Goal: Transaction & Acquisition: Obtain resource

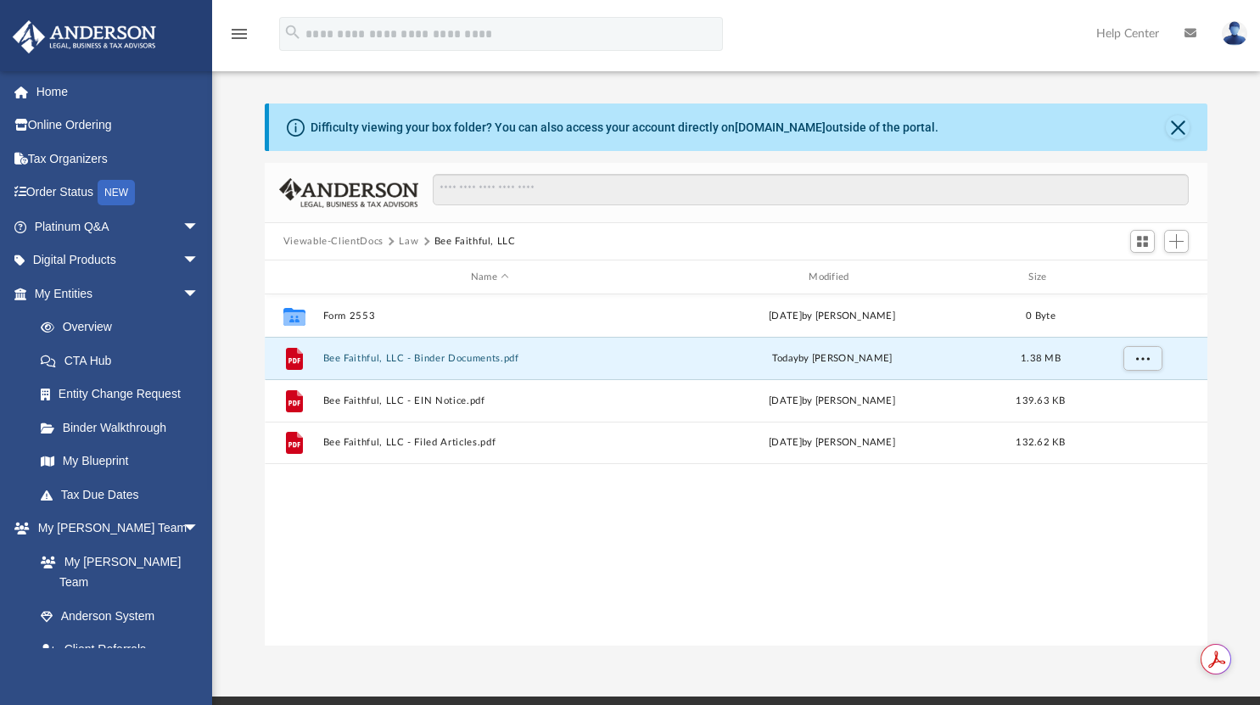
scroll to position [373, 930]
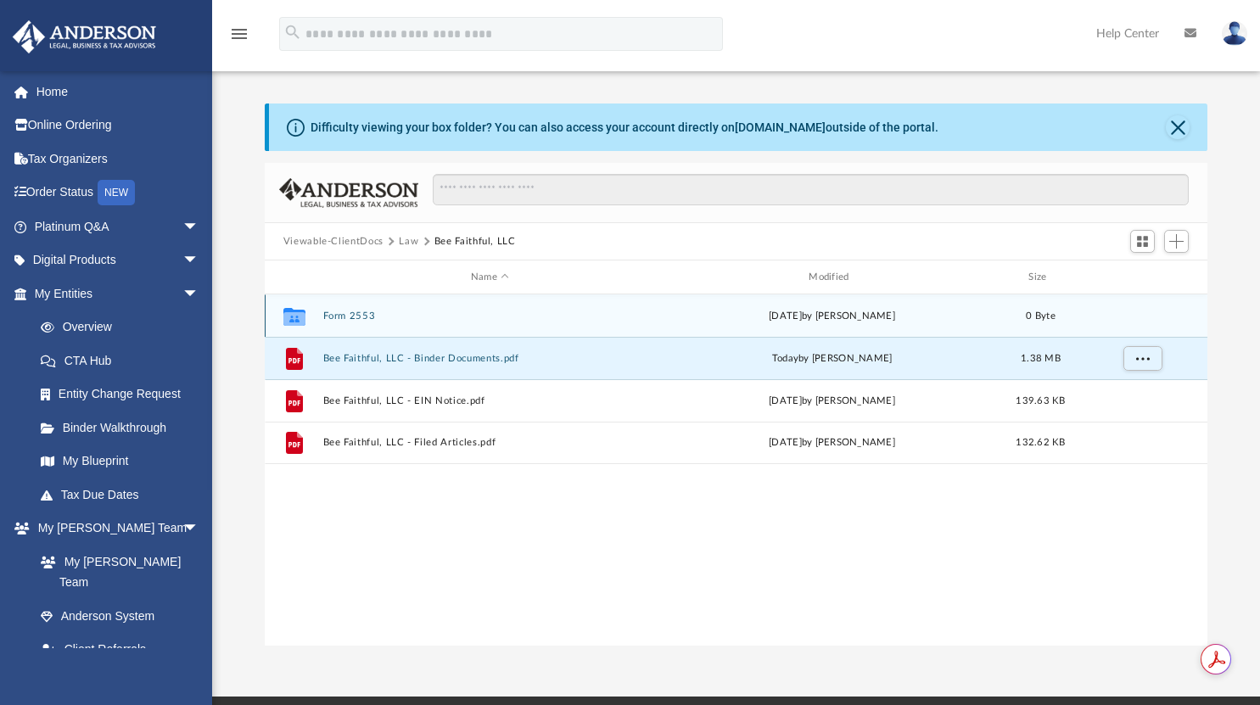
click at [360, 314] on button "Form 2553" at bounding box center [489, 316] width 334 height 11
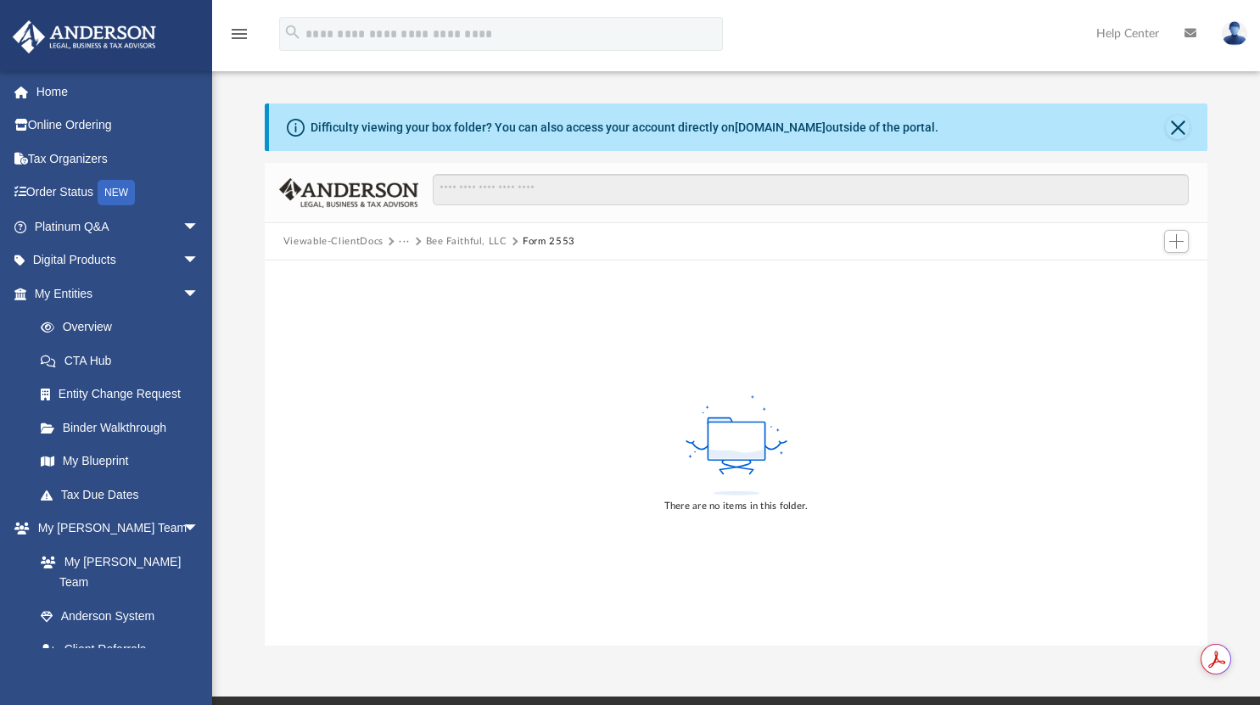
click at [404, 238] on button "···" at bounding box center [404, 241] width 11 height 15
click at [412, 272] on li "Law" at bounding box center [418, 271] width 20 height 18
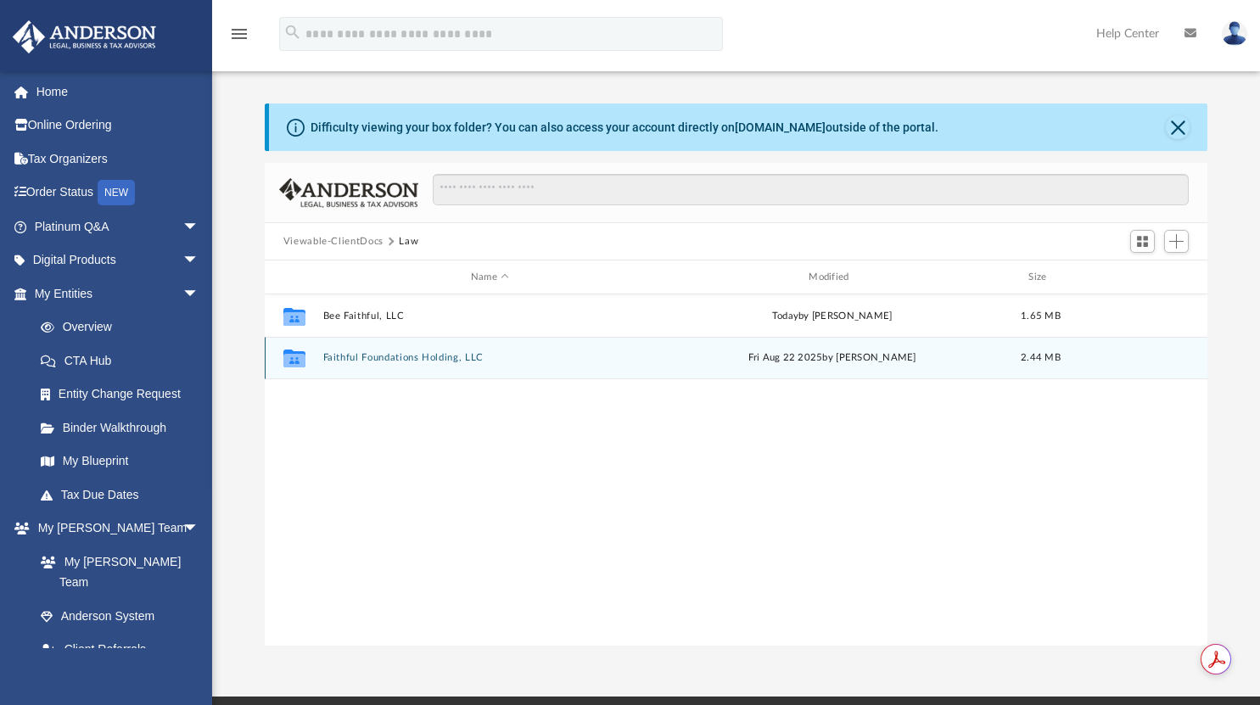
click at [390, 357] on button "Faithful Foundations Holding, LLC" at bounding box center [489, 357] width 334 height 11
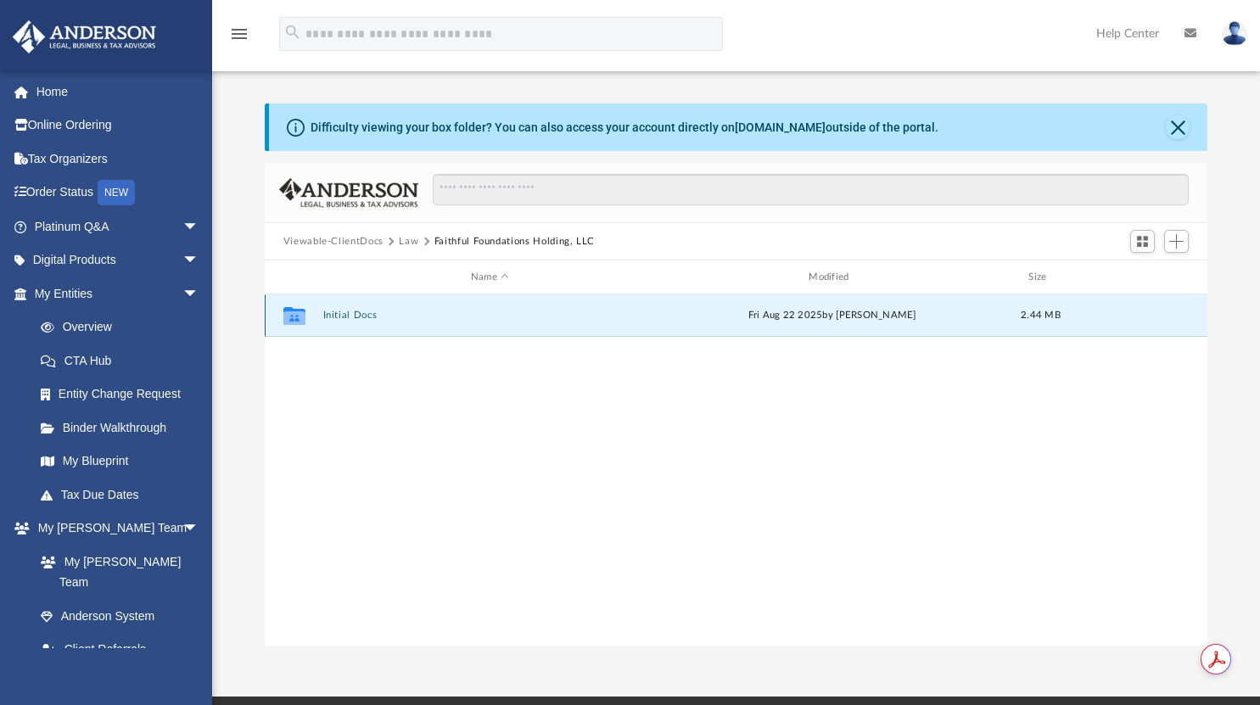
click at [368, 315] on button "Initial Docs" at bounding box center [489, 315] width 334 height 11
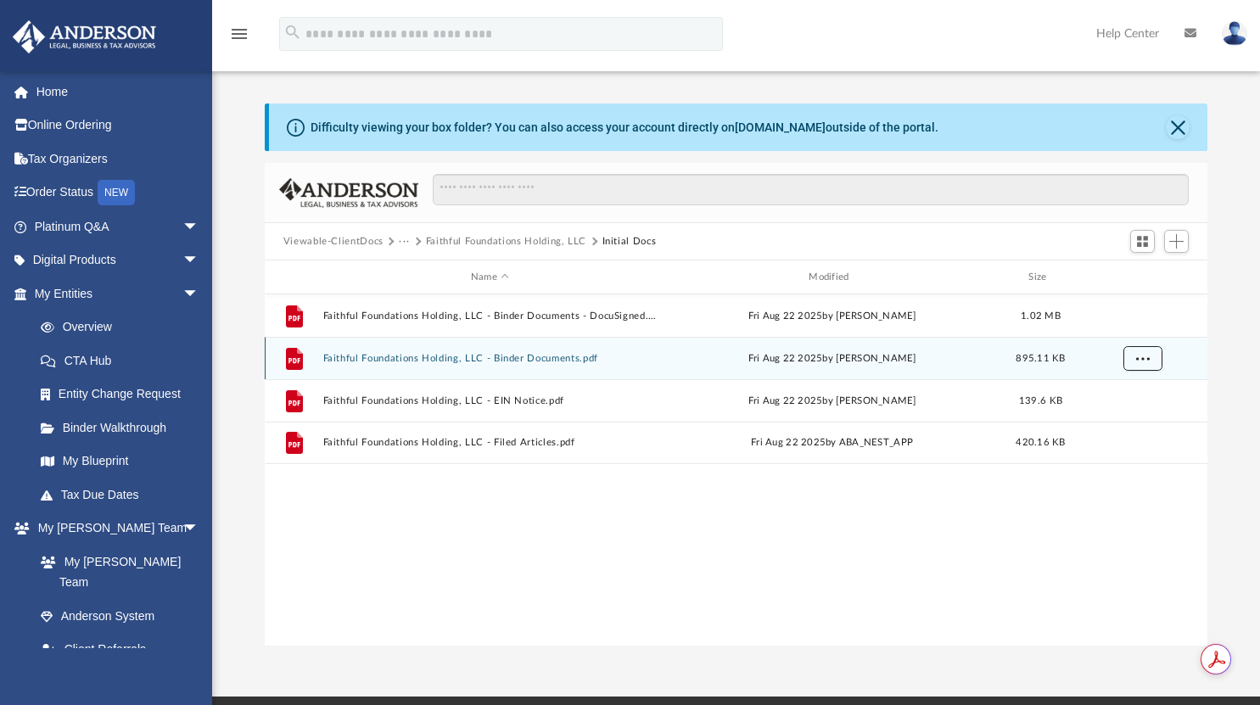
click at [1149, 357] on span "More options" at bounding box center [1142, 357] width 14 height 9
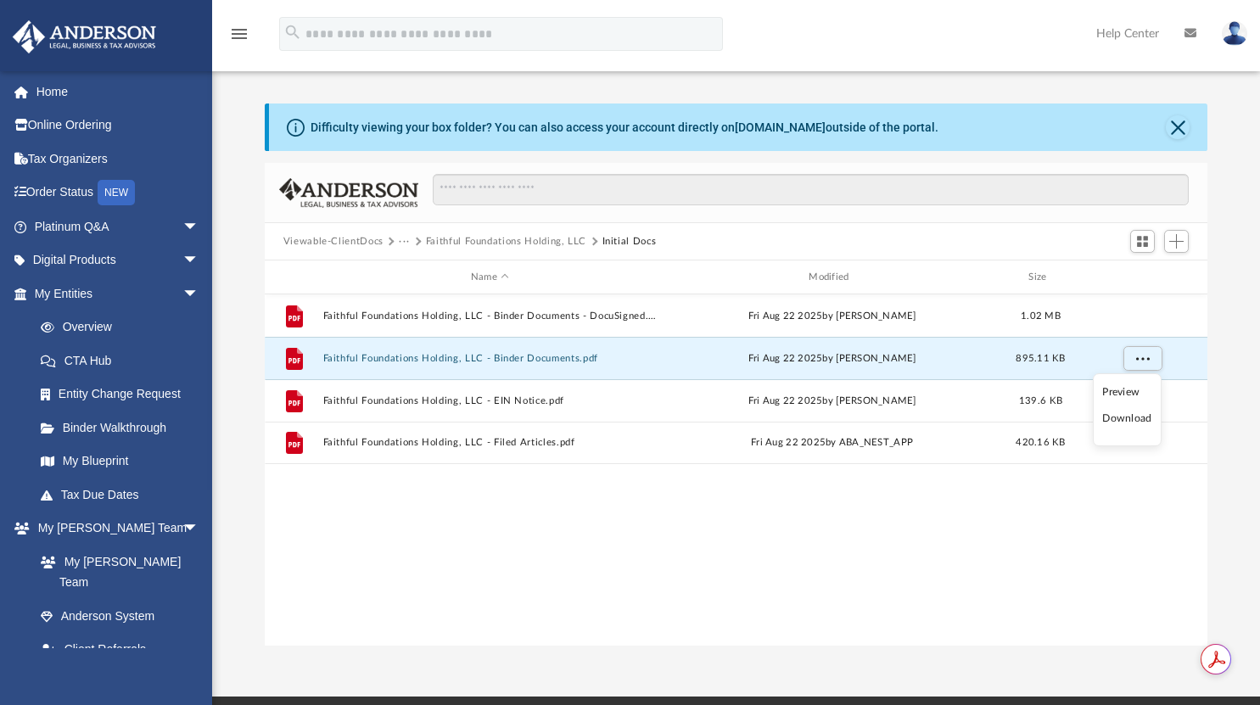
click at [1130, 420] on li "Download" at bounding box center [1126, 419] width 49 height 18
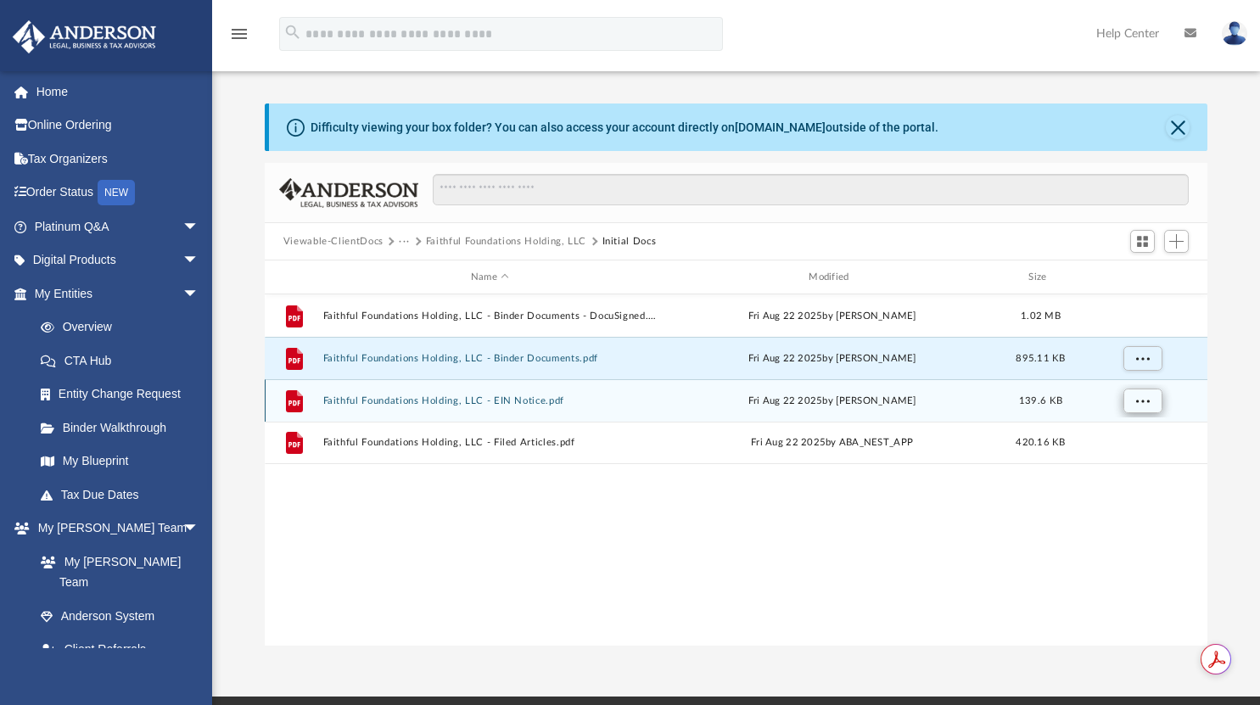
click at [1146, 398] on span "More options" at bounding box center [1142, 399] width 14 height 9
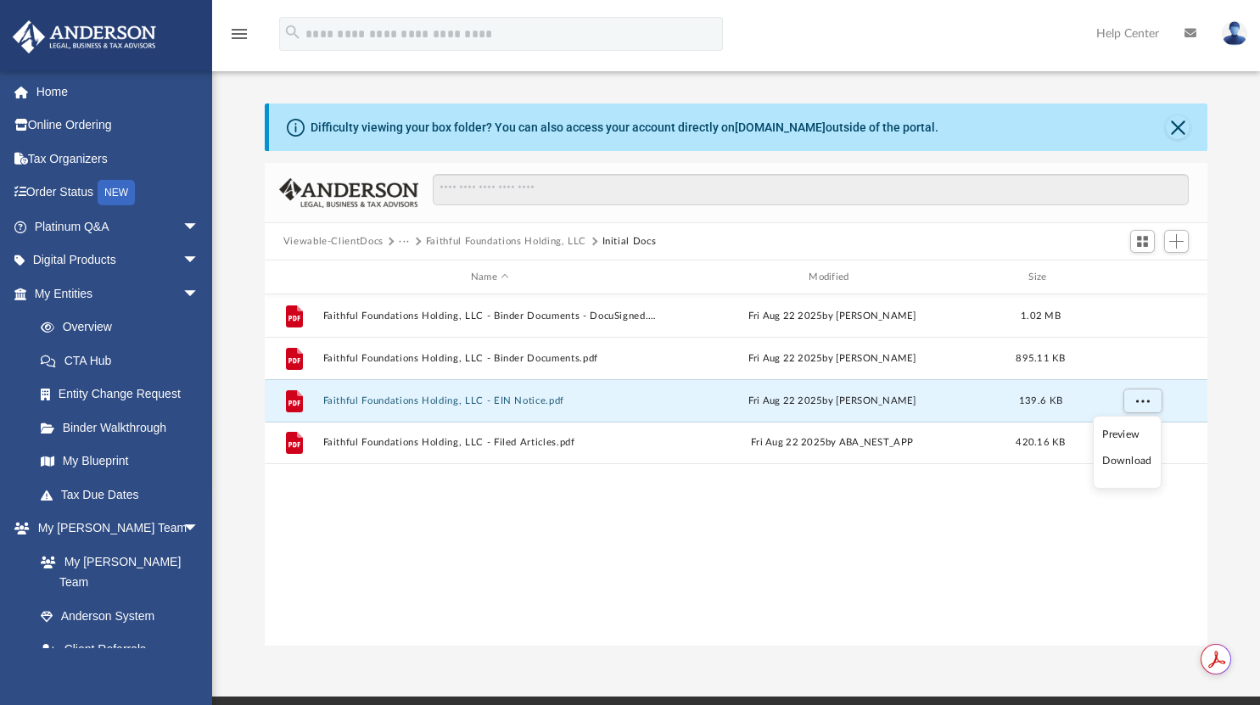
click at [1130, 459] on li "Download" at bounding box center [1126, 461] width 49 height 18
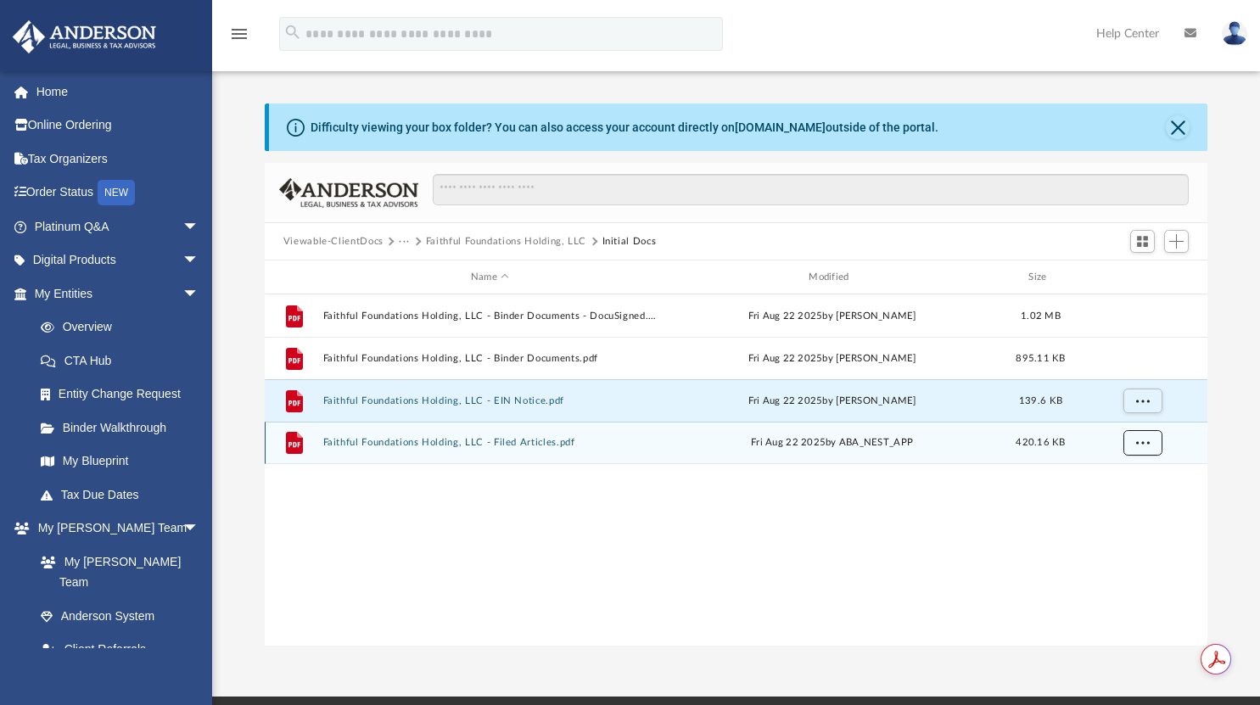
click at [1143, 440] on span "More options" at bounding box center [1142, 442] width 14 height 9
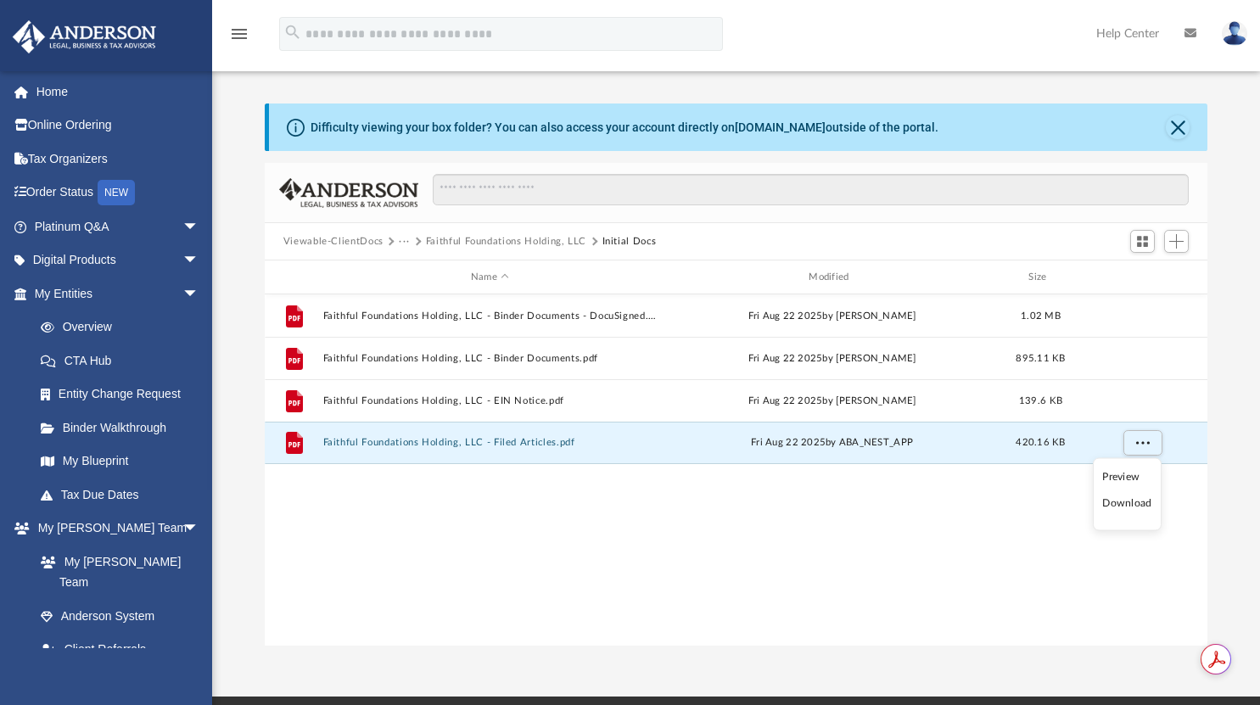
click at [1130, 502] on li "Download" at bounding box center [1126, 504] width 49 height 18
click at [146, 429] on link "Binder Walkthrough" at bounding box center [124, 428] width 201 height 34
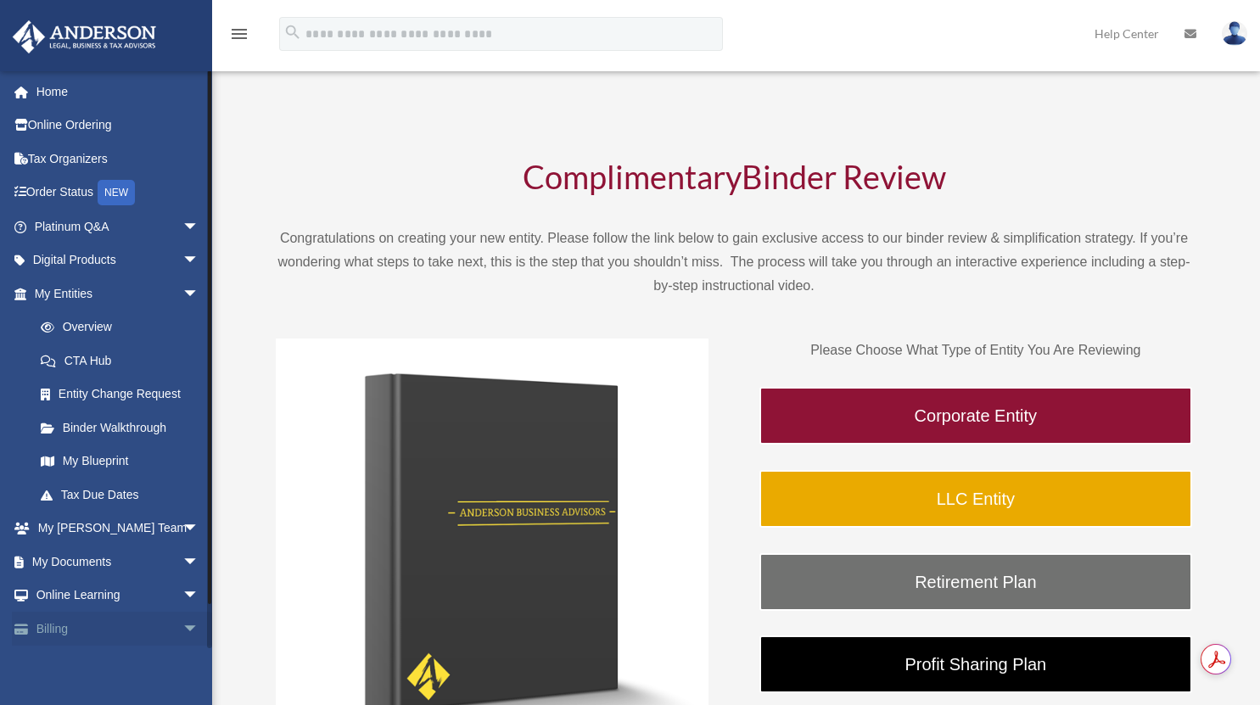
click at [182, 627] on span "arrow_drop_down" at bounding box center [199, 629] width 34 height 35
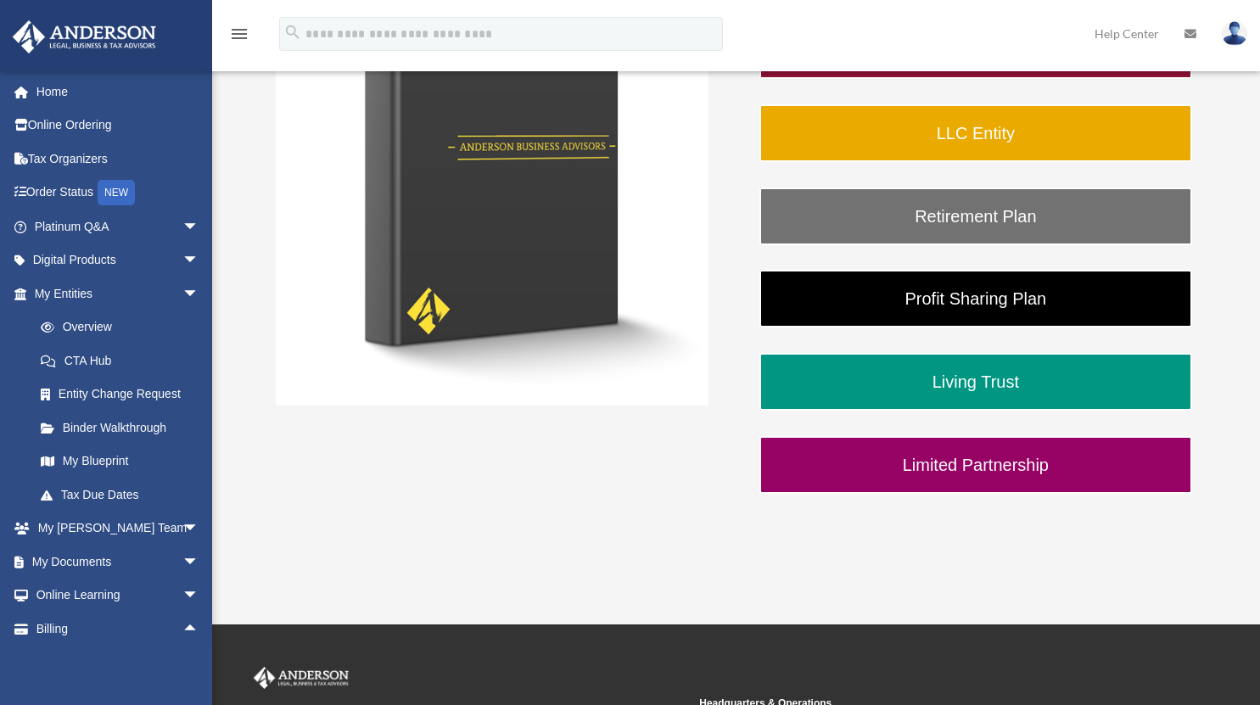
scroll to position [367, 0]
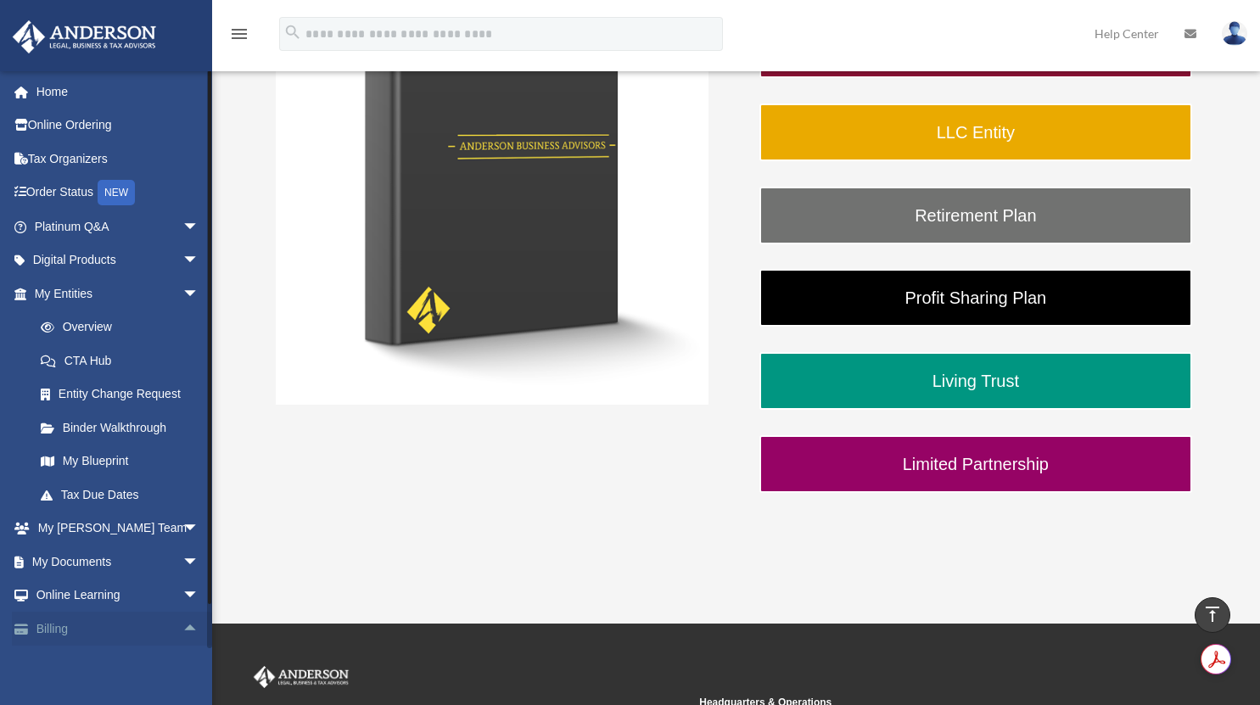
click at [60, 631] on link "Billing arrow_drop_up" at bounding box center [118, 629] width 213 height 34
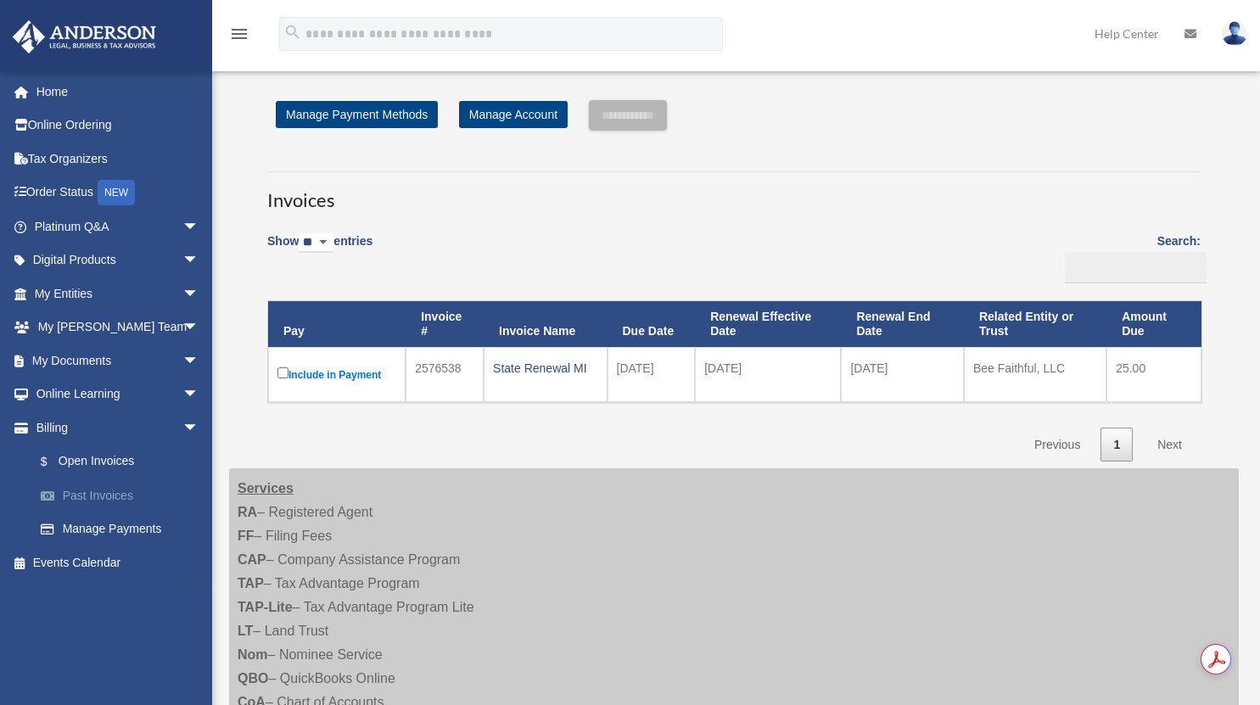
click at [115, 490] on link "Past Invoices" at bounding box center [124, 496] width 201 height 34
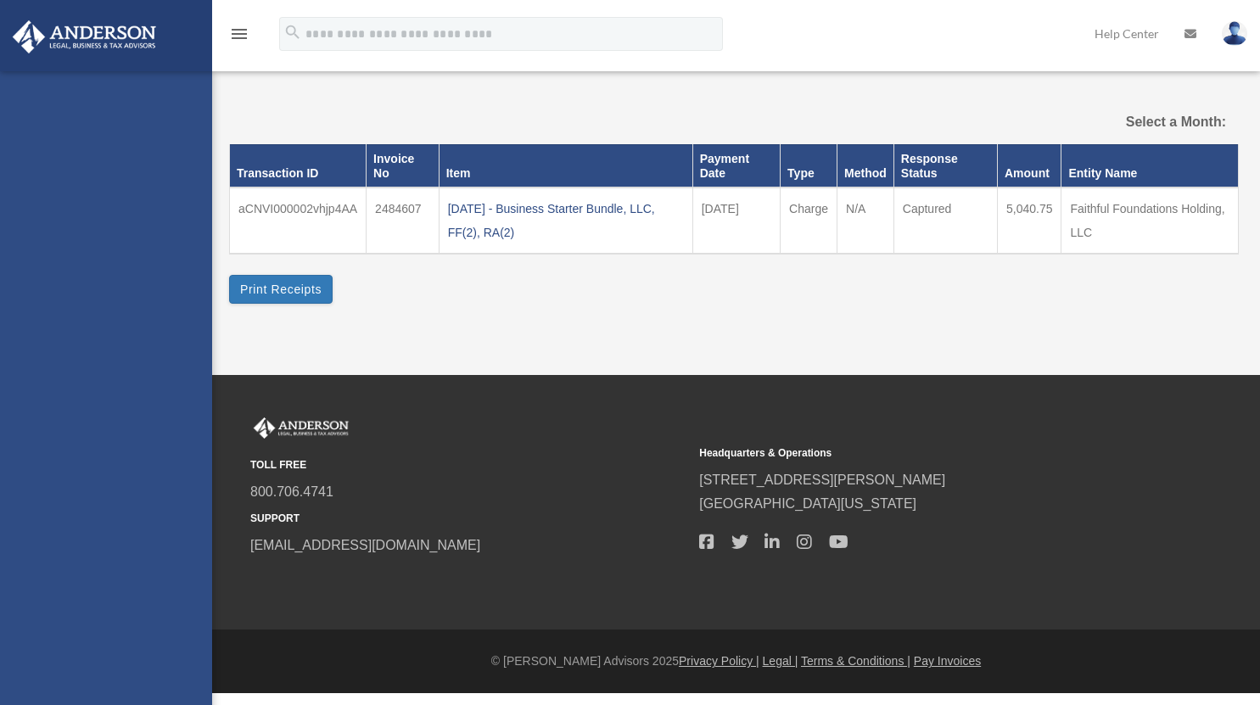
select select
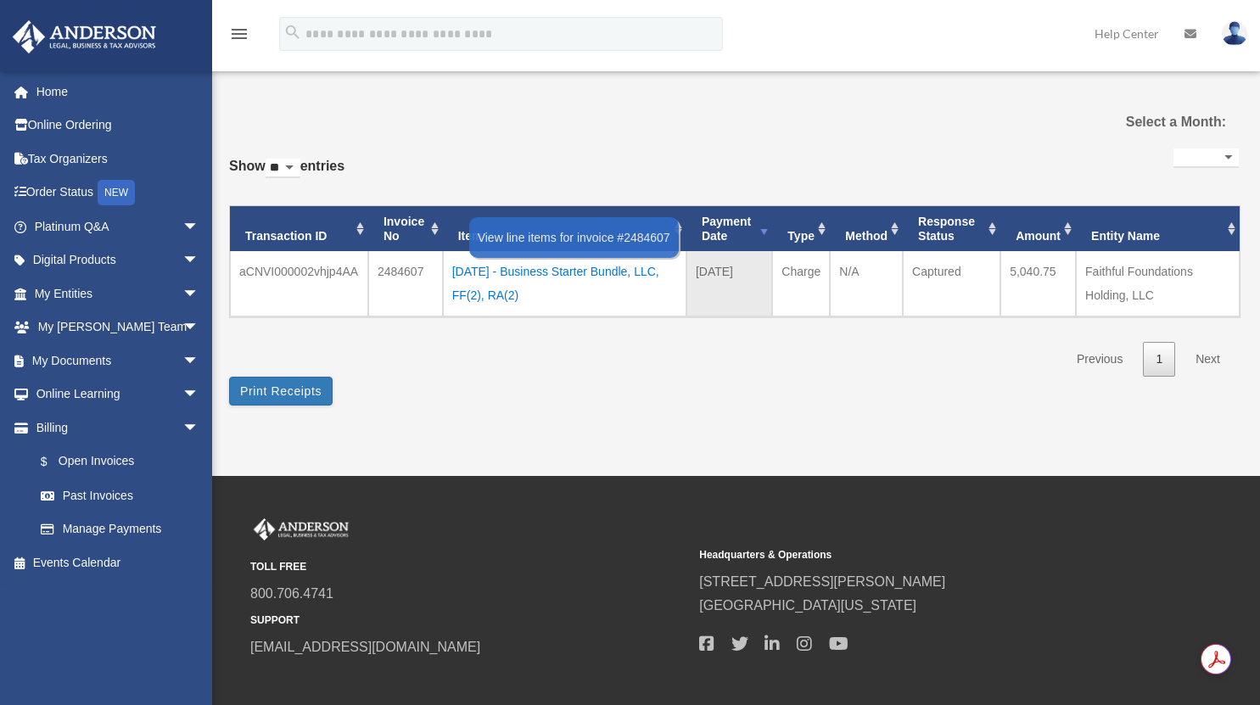
click at [589, 276] on div "[DATE] - Business Starter Bundle, LLC, FF(2), RA(2)" at bounding box center [564, 284] width 225 height 48
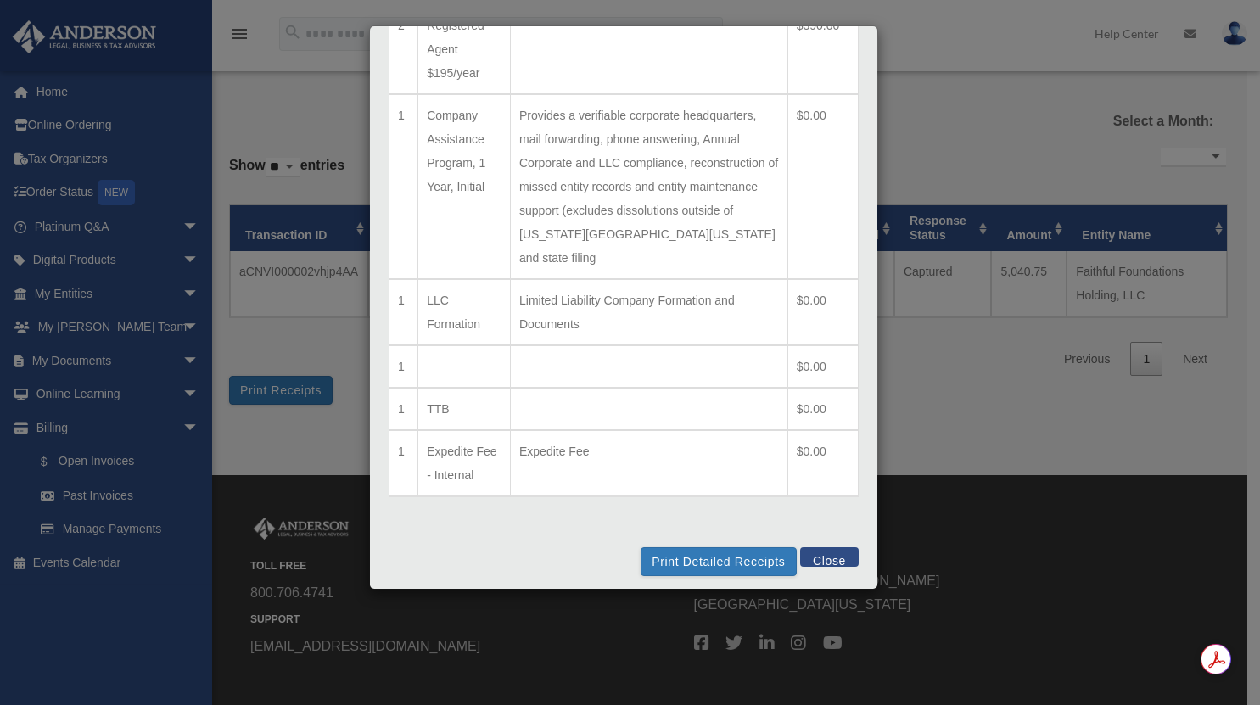
scroll to position [461, 0]
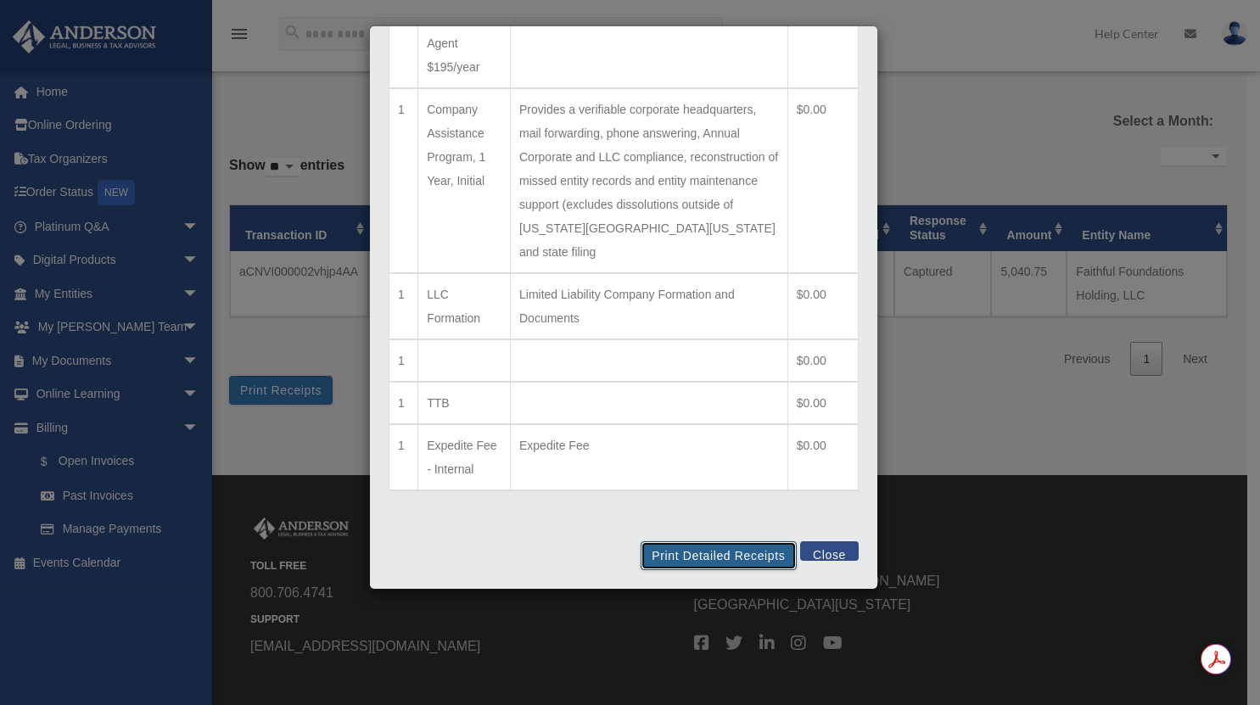
click at [737, 553] on button "Print Detailed Receipts" at bounding box center [718, 555] width 155 height 29
click at [805, 555] on button "Close" at bounding box center [829, 551] width 59 height 20
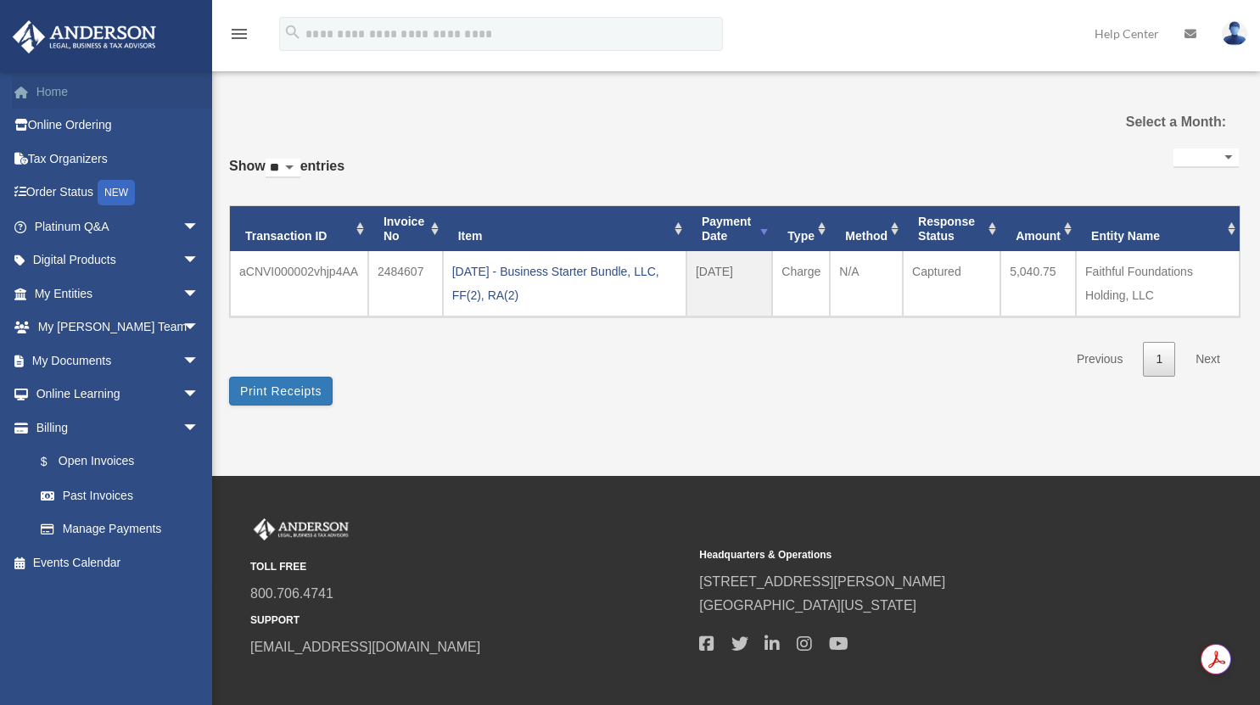
click at [89, 104] on link "Home" at bounding box center [118, 92] width 213 height 34
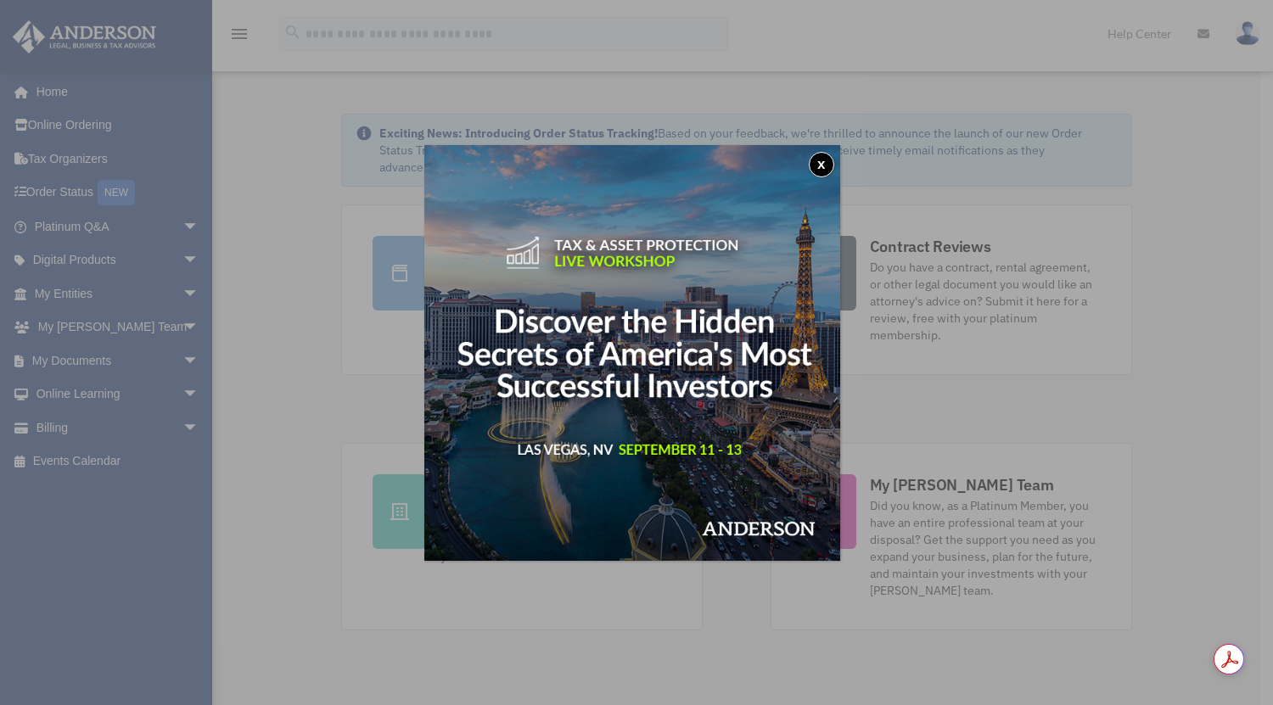
click at [832, 160] on button "x" at bounding box center [821, 164] width 25 height 25
